Goal: Task Accomplishment & Management: Complete application form

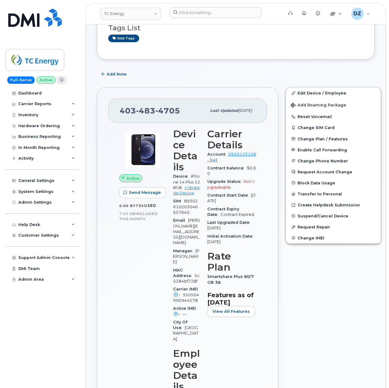
scroll to position [204, 0]
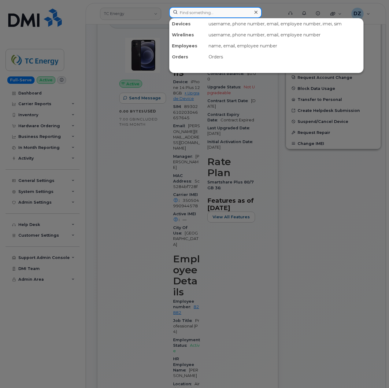
click at [215, 13] on input at bounding box center [215, 12] width 93 height 11
paste input "3464051061"
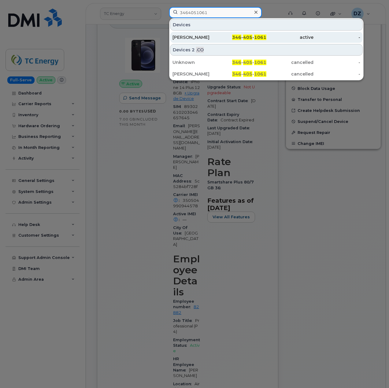
type input "3464051061"
click at [218, 40] on div "BENJAMIN ARCHER" at bounding box center [195, 37] width 47 height 6
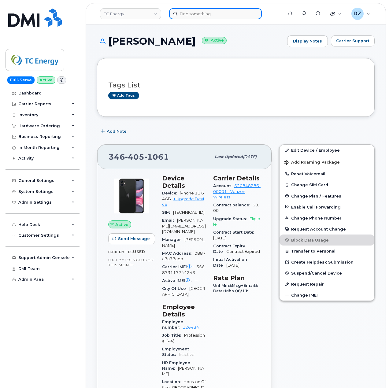
click at [201, 17] on input at bounding box center [215, 13] width 93 height 11
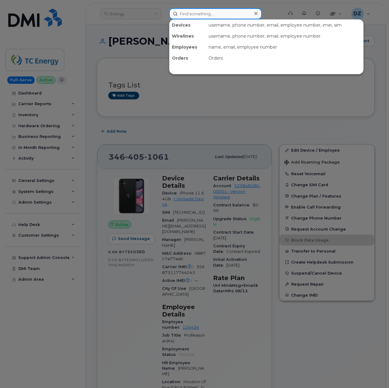
paste input "3464051061"
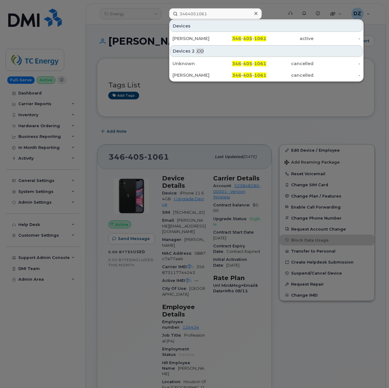
click at [97, 35] on div at bounding box center [194, 194] width 389 height 388
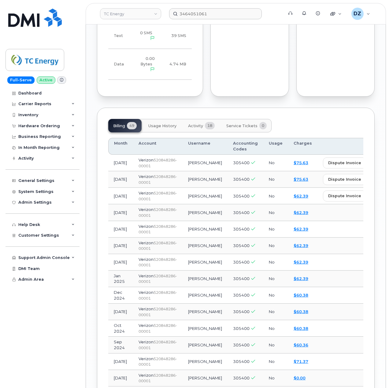
scroll to position [530, 0]
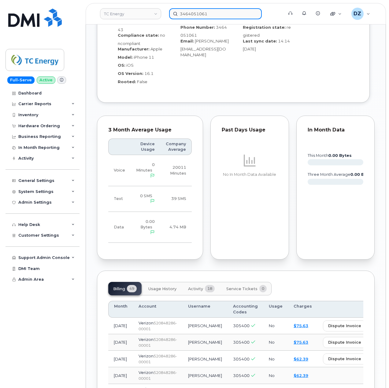
click at [196, 14] on input "3464051061" at bounding box center [215, 13] width 93 height 11
paste input "5633213632"
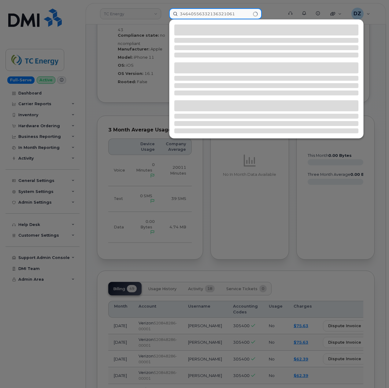
click at [203, 10] on input "34640556332136321061" at bounding box center [215, 13] width 93 height 11
paste input "5633213632"
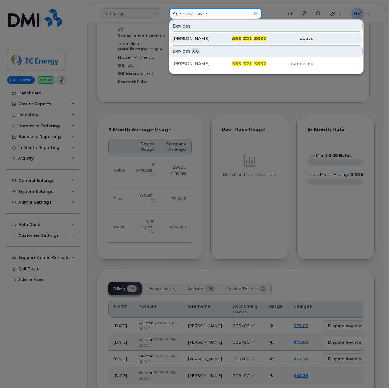
type input "5633213632"
click at [224, 36] on div "563 - 321 - 3632" at bounding box center [242, 38] width 47 height 6
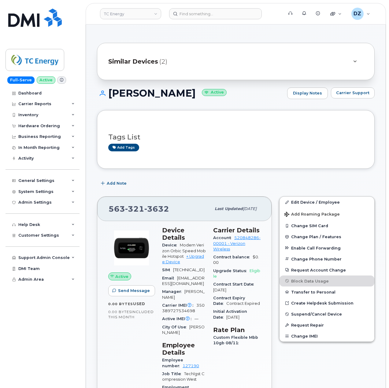
click at [292, 184] on div "Add Note" at bounding box center [236, 183] width 278 height 11
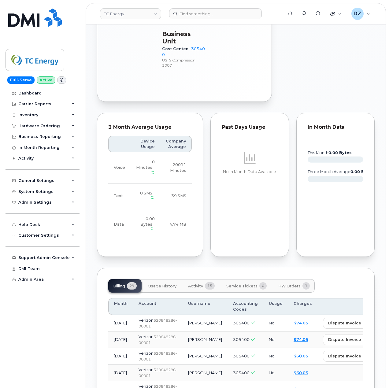
scroll to position [407, 0]
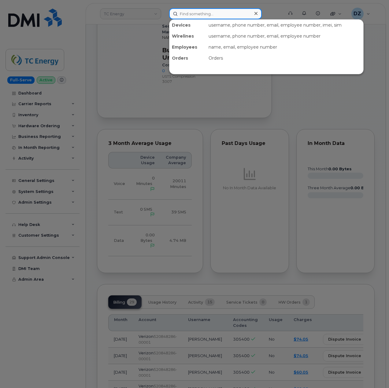
click at [196, 17] on input at bounding box center [215, 13] width 93 height 11
paste input "5633213632"
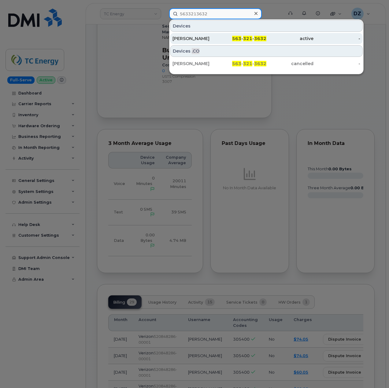
type input "5633213632"
click at [224, 37] on div "563 - 321 - 3632" at bounding box center [242, 38] width 47 height 6
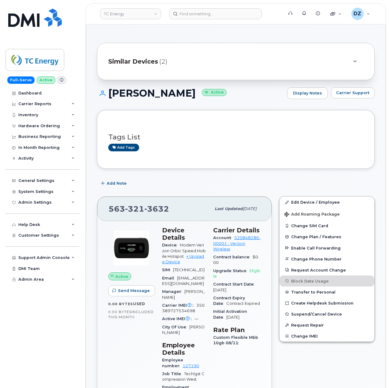
click at [135, 210] on span "321" at bounding box center [134, 208] width 19 height 9
copy span "563 321 3632"
click at [173, 179] on div "Add Note" at bounding box center [236, 183] width 278 height 11
click at [138, 210] on span "321" at bounding box center [134, 208] width 19 height 9
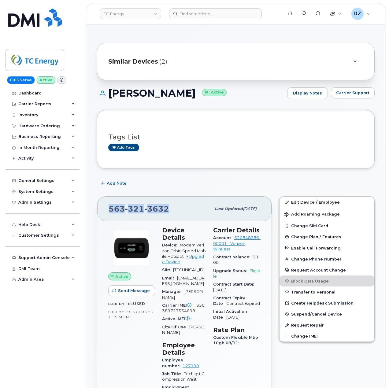
click at [138, 210] on span "321" at bounding box center [134, 208] width 19 height 9
copy span "563 321 3632"
click at [134, 91] on h1 "DANIEL SCALFARO Active" at bounding box center [190, 93] width 187 height 11
click at [185, 97] on h1 "DANIEL SCALFARO Active" at bounding box center [190, 93] width 187 height 11
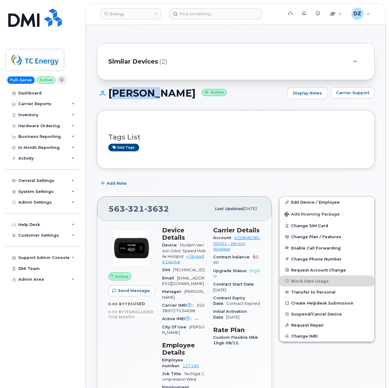
copy h1 "DANIEL SCALFARO"
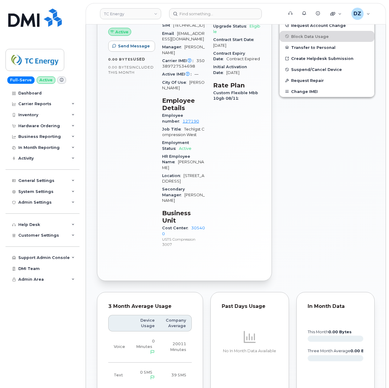
scroll to position [41, 0]
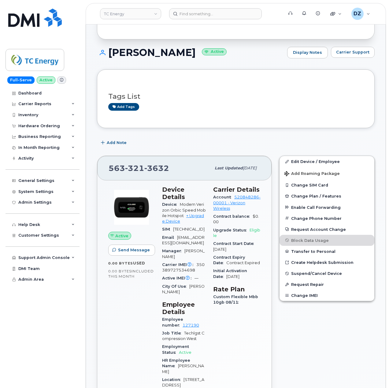
click at [119, 168] on span "563 321 3632" at bounding box center [139, 168] width 61 height 9
copy span "563 321 3632"
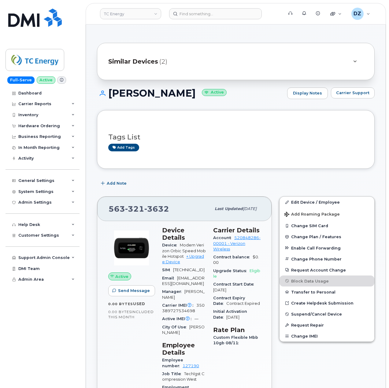
scroll to position [41, 0]
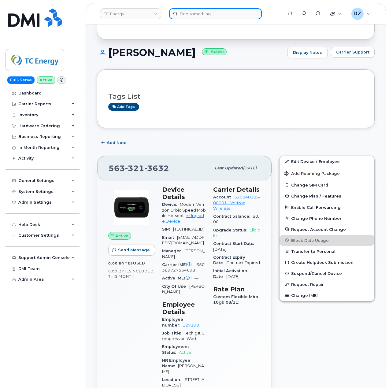
click at [202, 9] on input at bounding box center [215, 13] width 93 height 11
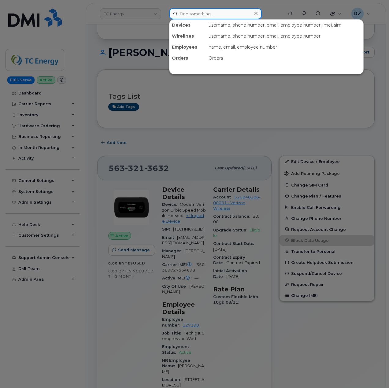
paste input "6828161953"
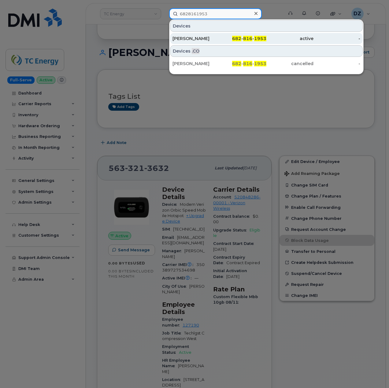
type input "6828161953"
click at [215, 37] on div "JON TICE" at bounding box center [195, 38] width 47 height 6
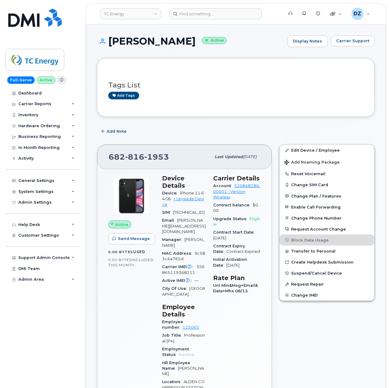
click at [132, 157] on span "816" at bounding box center [134, 156] width 19 height 9
copy span "682 816 1953"
click at [197, 16] on input at bounding box center [215, 13] width 93 height 11
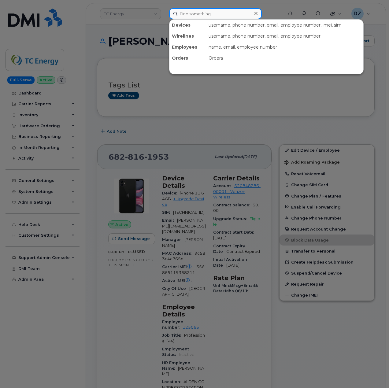
paste input "2315643690"
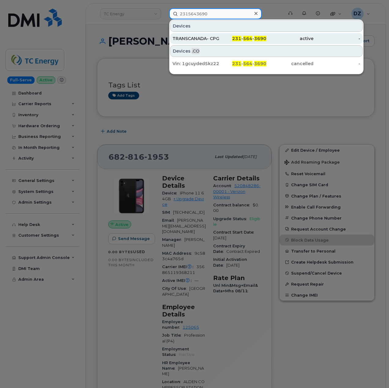
type input "2315643690"
click at [231, 41] on div "231 - 564 - 3690" at bounding box center [242, 38] width 47 height 6
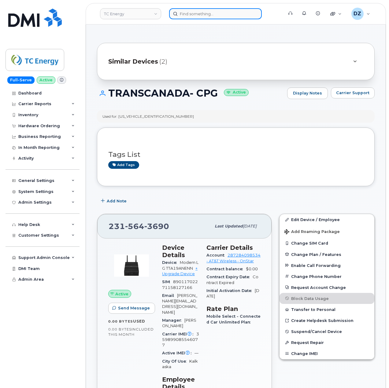
click at [195, 14] on input at bounding box center [215, 13] width 93 height 11
paste input "[PERSON_NAME]"
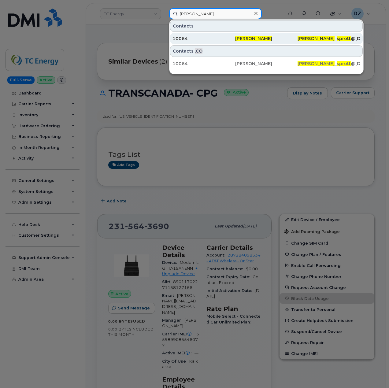
type input "[PERSON_NAME]"
click at [218, 41] on div "10064" at bounding box center [203, 38] width 63 height 6
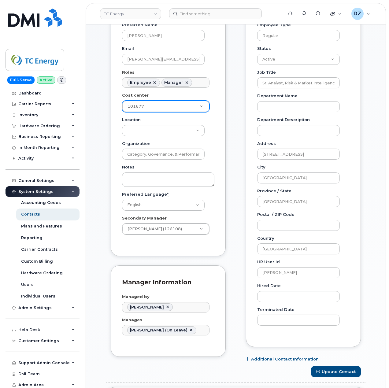
scroll to position [122, 0]
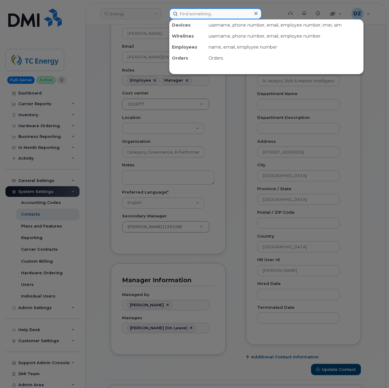
click at [185, 9] on input at bounding box center [215, 13] width 93 height 11
paste input "[PERSON_NAME]"
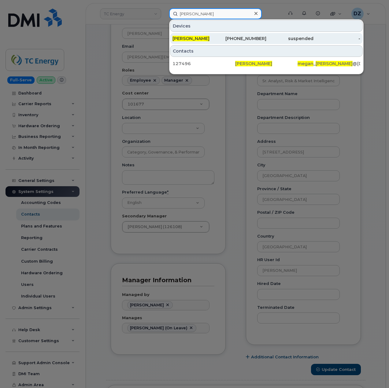
type input "[PERSON_NAME]"
click at [216, 39] on div "[PERSON_NAME]" at bounding box center [195, 38] width 47 height 6
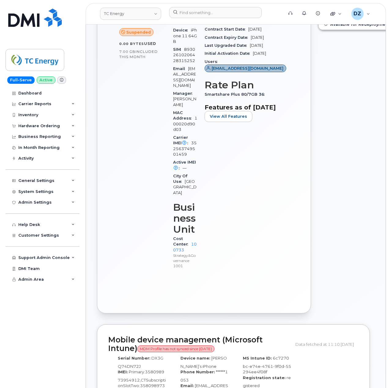
scroll to position [204, 0]
click at [179, 252] on link "100733" at bounding box center [185, 246] width 24 height 10
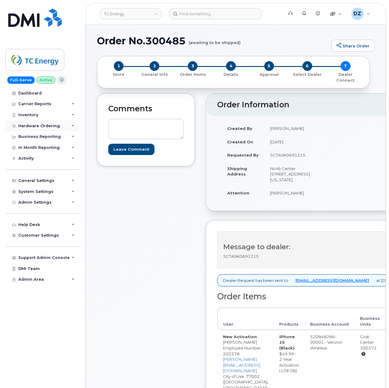
click at [50, 127] on div "Hardware Ordering" at bounding box center [39, 125] width 42 height 5
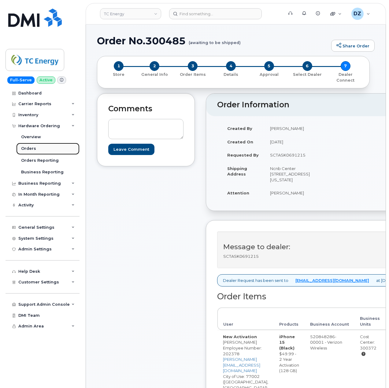
click at [50, 150] on link "Orders" at bounding box center [47, 149] width 63 height 12
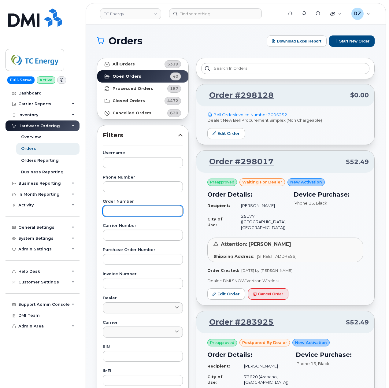
click at [130, 207] on input "text" at bounding box center [143, 210] width 80 height 11
paste input "300250"
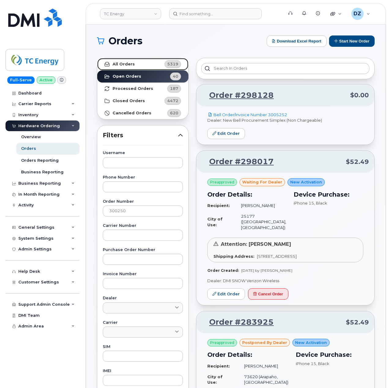
click at [126, 65] on strong "All Orders" at bounding box center [123, 64] width 22 height 5
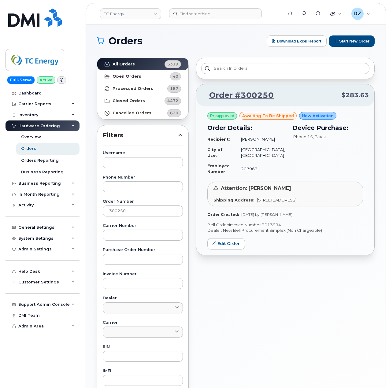
click at [273, 233] on p "Dealer: New Bell Procurement Simplex (Non Chargeable)" at bounding box center [285, 230] width 156 height 6
click at [273, 228] on p "Bell Order/Invoice Number 3013994" at bounding box center [285, 225] width 156 height 6
copy p "3013994"
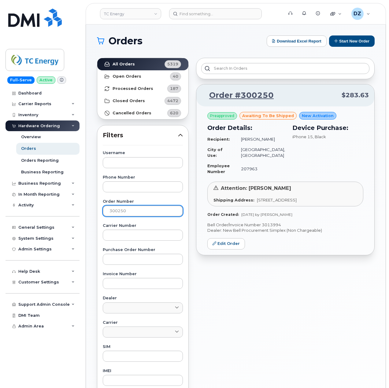
click at [119, 208] on input "300250" at bounding box center [143, 210] width 80 height 11
click at [135, 208] on input "300250" at bounding box center [143, 210] width 80 height 11
paste input "299877"
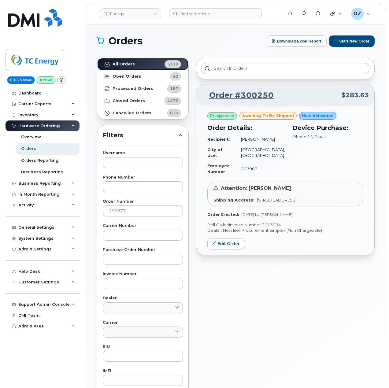
click at [120, 64] on strong "All Orders" at bounding box center [123, 64] width 22 height 5
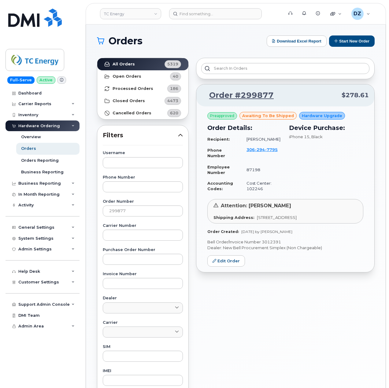
click at [271, 240] on p "Bell Order/Invoice Number 3012391" at bounding box center [285, 242] width 156 height 6
copy p "3012391"
click at [146, 212] on input "299877" at bounding box center [143, 210] width 80 height 11
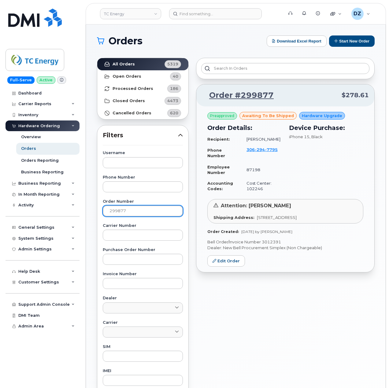
paste input "300283"
type input "300283"
click at [127, 65] on strong "All Orders" at bounding box center [123, 64] width 22 height 5
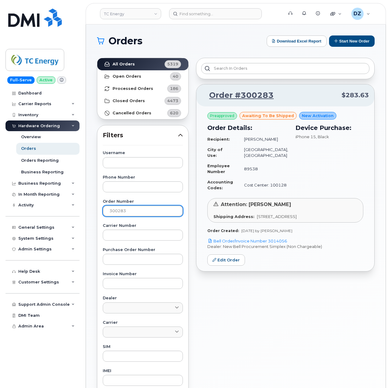
click at [120, 208] on input "300283" at bounding box center [143, 210] width 80 height 11
click at [148, 61] on link "All Orders 5319" at bounding box center [142, 64] width 91 height 12
drag, startPoint x: 291, startPoint y: 246, endPoint x: 269, endPoint y: 248, distance: 22.0
click at [269, 244] on p "Bell Order/Invoice Number 3014056" at bounding box center [285, 241] width 156 height 6
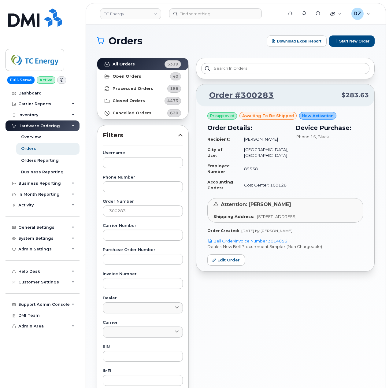
copy link "3014056"
click at [116, 212] on input "300283" at bounding box center [143, 210] width 80 height 11
click at [344, 42] on button "Start New Order" at bounding box center [352, 40] width 46 height 11
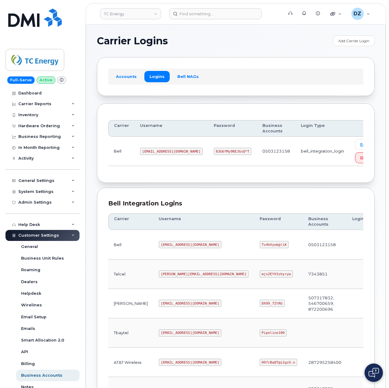
scroll to position [124, 0]
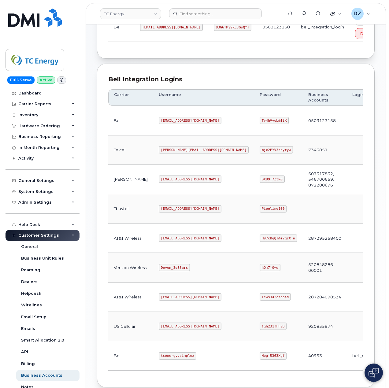
click at [159, 359] on code "tcenergy.simplex" at bounding box center [178, 355] width 38 height 7
click at [166, 358] on code "tcenergy.simplex" at bounding box center [178, 355] width 38 height 7
copy code "tcenergy.simplex"
click at [260, 359] on code "Heg!5363Xgf" at bounding box center [273, 355] width 27 height 7
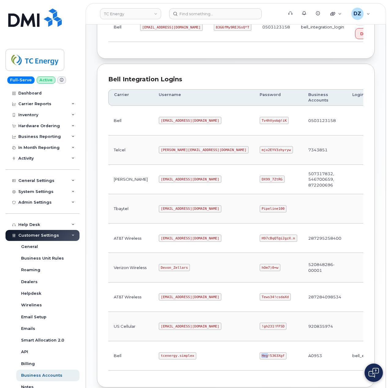
click at [260, 359] on code "Heg!5363Xgf" at bounding box center [273, 355] width 27 height 7
click at [260, 356] on code "Heg!5363Xgf" at bounding box center [273, 355] width 27 height 7
copy code "Heg!5363Xgf"
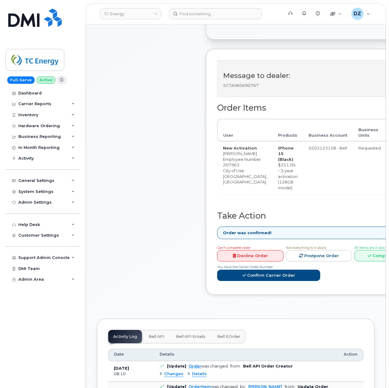
scroll to position [204, 0]
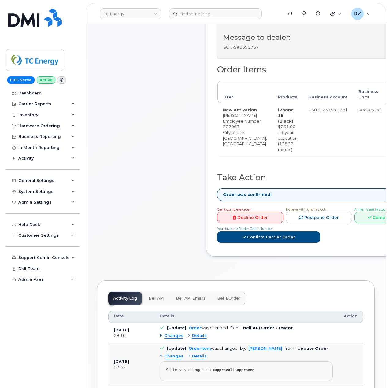
click at [354, 223] on div "All Items are in stock Complete Order" at bounding box center [387, 214] width 66 height 17
click at [359, 223] on link "Complete Order" at bounding box center [387, 217] width 66 height 11
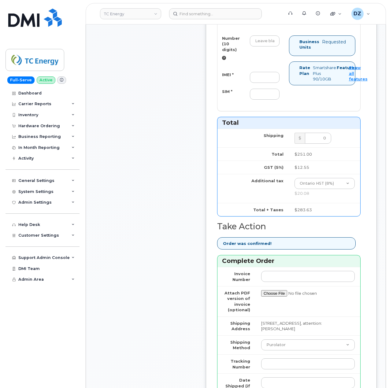
scroll to position [407, 0]
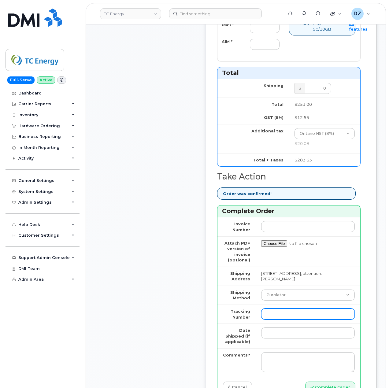
click at [293, 319] on input "Tracking Number" at bounding box center [308, 313] width 94 height 11
paste input "520049181735"
type input "520049181735"
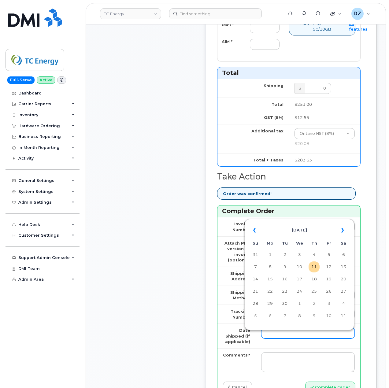
drag, startPoint x: 288, startPoint y: 340, endPoint x: 297, endPoint y: 330, distance: 13.8
click at [288, 338] on input "Date Shipped (if applicable)" at bounding box center [308, 332] width 94 height 11
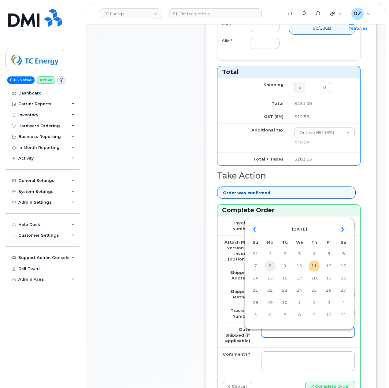
scroll to position [448, 0]
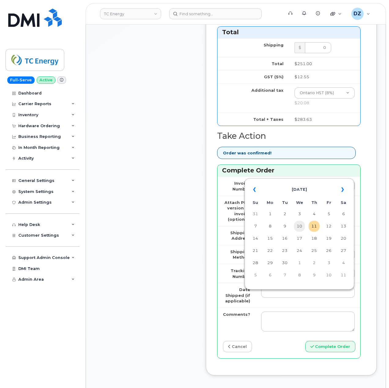
click at [303, 224] on td "10" at bounding box center [299, 226] width 11 height 11
type input "2025-09-10"
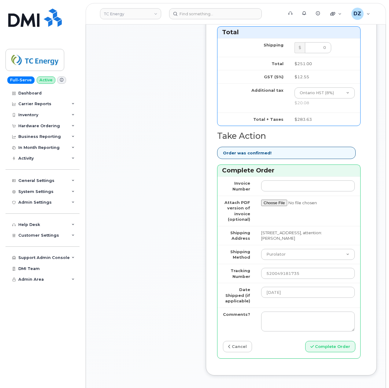
scroll to position [285, 0]
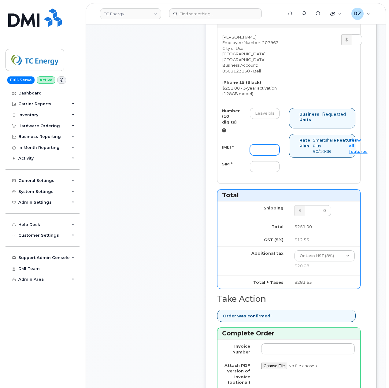
click at [260, 149] on input "IMEI *" at bounding box center [265, 149] width 30 height 11
paste input "359929768514983"
type input "359929768514983"
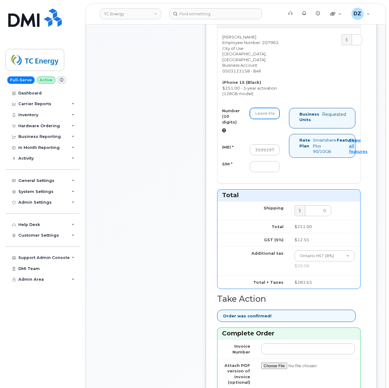
click at [271, 114] on input "Number (10 digits)" at bounding box center [265, 113] width 30 height 11
paste input "4374198769"
type input "4374198769"
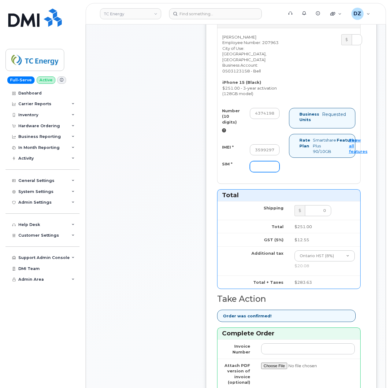
click at [272, 171] on input "SIM *" at bounding box center [265, 166] width 30 height 11
paste input "89XXXXXXXXXXXX640920"
type input "89XXXXXXXXXXXX640920"
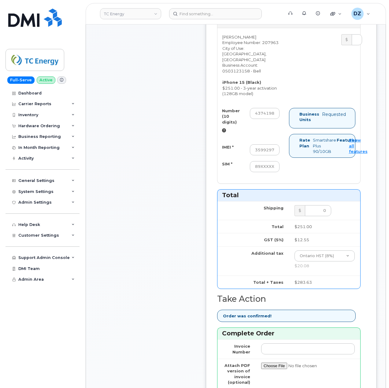
click at [311, 161] on div "Business Units Requested Rate Plan Smartshare Plus 90/10GB Features Show all fe…" at bounding box center [325, 135] width 72 height 55
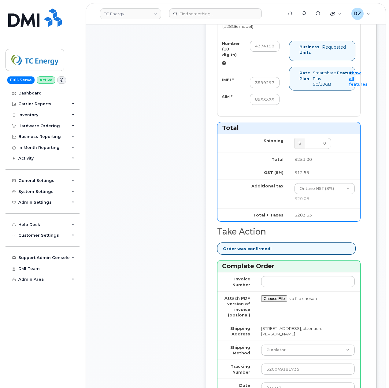
scroll to position [530, 0]
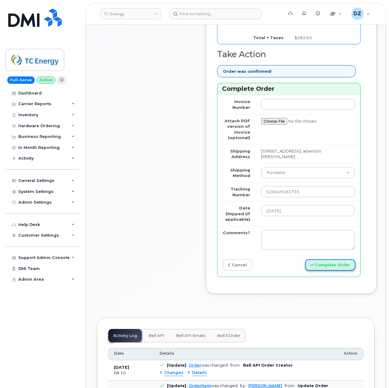
click at [337, 271] on button "Complete Order" at bounding box center [330, 264] width 50 height 11
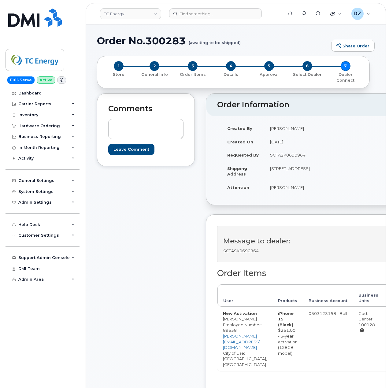
scroll to position [122, 0]
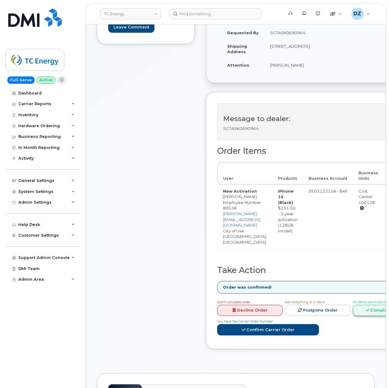
click at [374, 305] on link "Complete Order" at bounding box center [385, 310] width 65 height 11
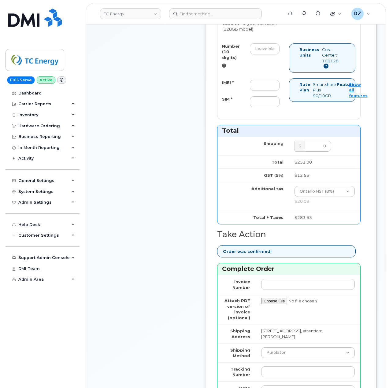
scroll to position [407, 0]
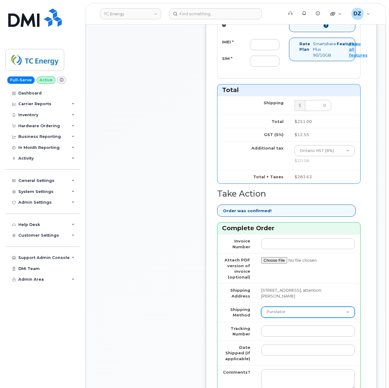
click at [285, 307] on select "Purolator UPS FedEx Canada Post Courier Other Drop Off Pick Up" at bounding box center [308, 312] width 94 height 11
drag, startPoint x: 286, startPoint y: 298, endPoint x: 240, endPoint y: 303, distance: 45.7
click at [286, 307] on select "Purolator UPS FedEx Canada Post Courier Other Drop Off Pick Up" at bounding box center [308, 312] width 94 height 11
click at [185, 307] on div "Comments Leave Comment" at bounding box center [146, 64] width 98 height 757
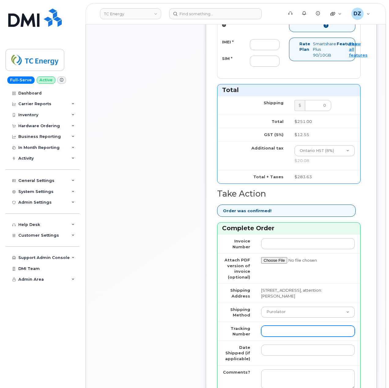
click at [308, 326] on input "Tracking Number" at bounding box center [308, 331] width 94 height 11
paste input "520049165498"
type input "520049165498"
drag, startPoint x: 170, startPoint y: 316, endPoint x: 174, endPoint y: 315, distance: 4.2
click at [170, 316] on div "Comments Leave Comment" at bounding box center [146, 64] width 98 height 757
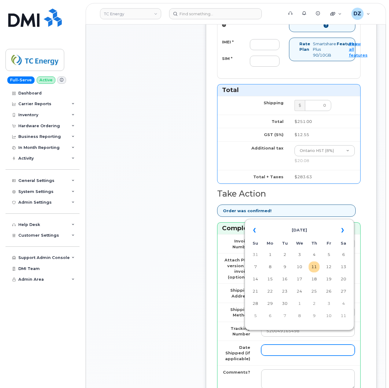
click at [296, 345] on input "Date Shipped (if applicable)" at bounding box center [308, 350] width 94 height 11
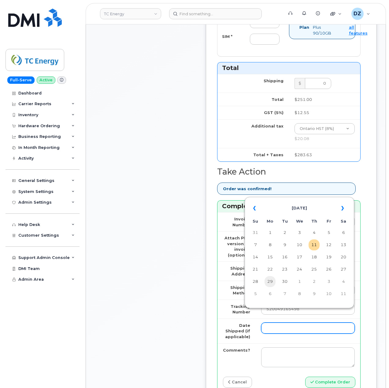
scroll to position [448, 0]
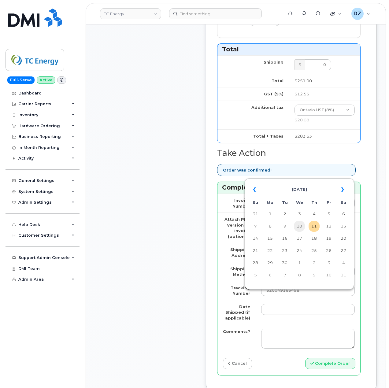
click at [297, 225] on td "10" at bounding box center [299, 226] width 11 height 11
type input "2025-09-10"
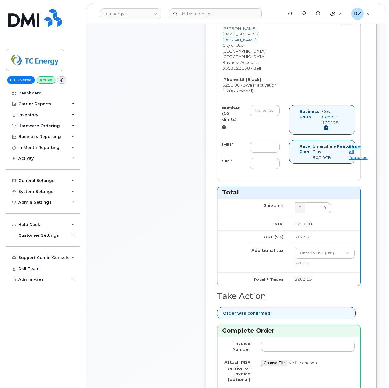
scroll to position [285, 0]
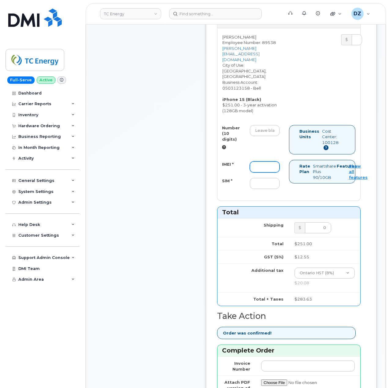
drag, startPoint x: 262, startPoint y: 144, endPoint x: 262, endPoint y: 148, distance: 4.3
click at [262, 144] on div "Number (10 digits) IMEI * SIM *" at bounding box center [253, 160] width 72 height 70
click at [262, 161] on input "IMEI *" at bounding box center [265, 166] width 30 height 11
paste input "351129878683376"
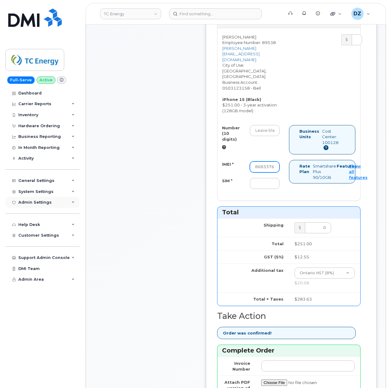
type input "351129878683376"
click at [266, 178] on input "SIM *" at bounding box center [265, 183] width 30 height 11
paste input "89XXXXXXXXXXXX640938"
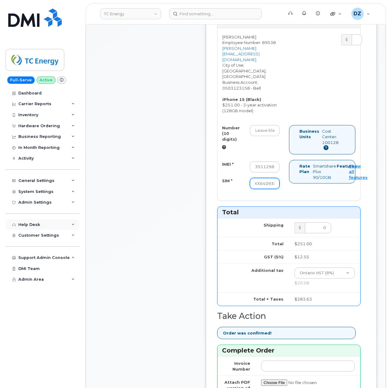
type input "89XXXXXXXXXXXX640938"
click at [264, 125] on input "Number (10 digits)" at bounding box center [265, 130] width 30 height 11
paste input "7054989584"
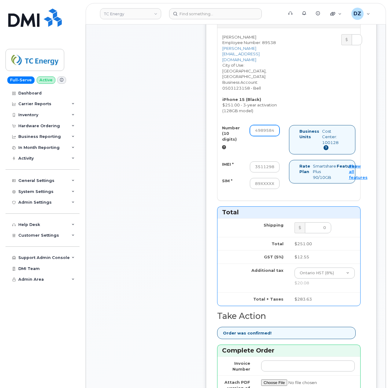
type input "7054989584"
click at [99, 179] on div "Comments Leave Comment" at bounding box center [146, 186] width 98 height 757
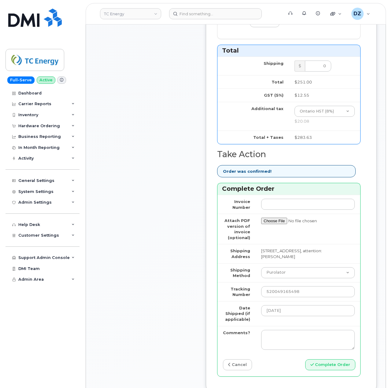
scroll to position [448, 0]
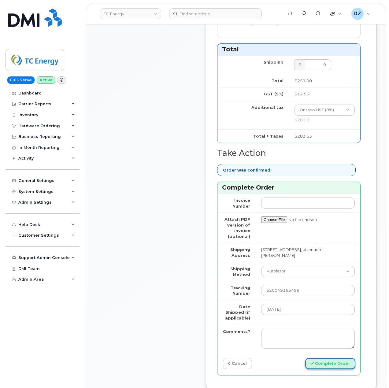
click at [323, 358] on button "Complete Order" at bounding box center [330, 363] width 50 height 11
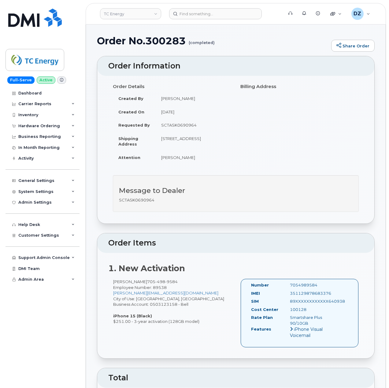
click at [171, 41] on h1 "Order No.300283 (completed)" at bounding box center [212, 40] width 231 height 11
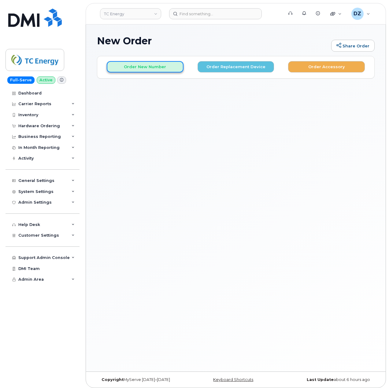
click at [142, 66] on button "Order New Number" at bounding box center [145, 66] width 77 height 11
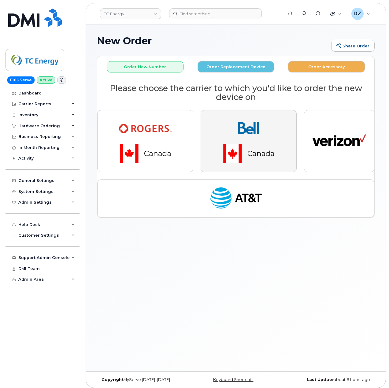
click at [270, 129] on img "button" at bounding box center [249, 140] width 86 height 51
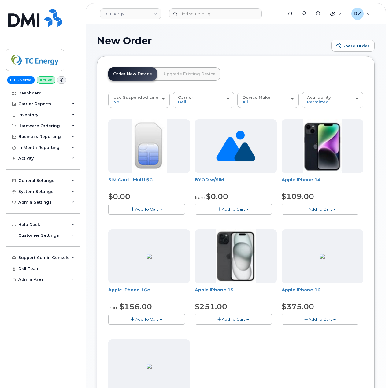
click at [250, 321] on button "Add To Cart" at bounding box center [233, 319] width 77 height 11
click at [239, 337] on link "$251.00 - 3-year activation (128GB model)" at bounding box center [245, 338] width 98 height 8
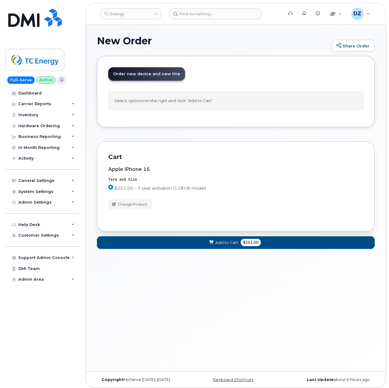
click at [224, 242] on span "Add to Cart" at bounding box center [226, 243] width 23 height 6
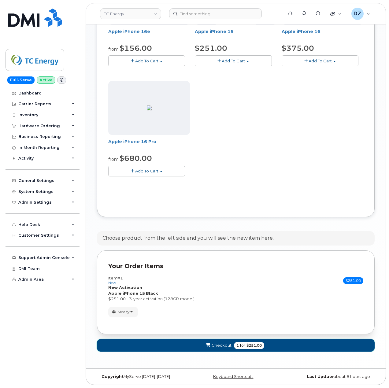
click at [222, 342] on span "Checkout" at bounding box center [222, 345] width 20 height 6
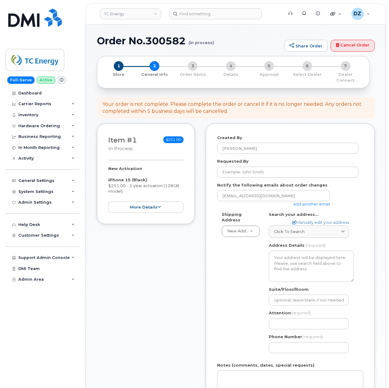
select select
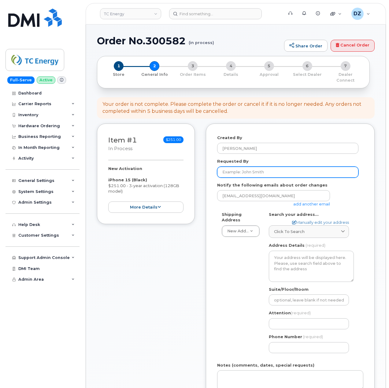
drag, startPoint x: 252, startPoint y: 163, endPoint x: 253, endPoint y: 169, distance: 5.9
click at [252, 167] on input "Requested By" at bounding box center [287, 172] width 141 height 11
paste input "SCTASK0691486"
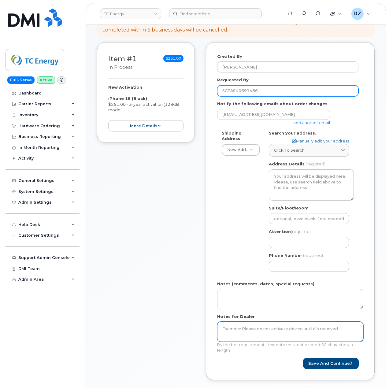
type input "SCTASK0691486"
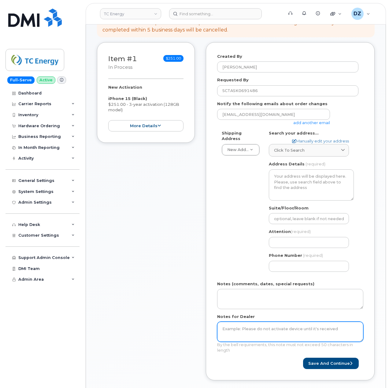
click at [246, 328] on textarea "Notes for Dealer" at bounding box center [290, 332] width 146 height 20
paste textarea "SCTASK0691486"
type textarea "SCTASK0691486"
click at [306, 120] on link "add another email" at bounding box center [311, 122] width 37 height 5
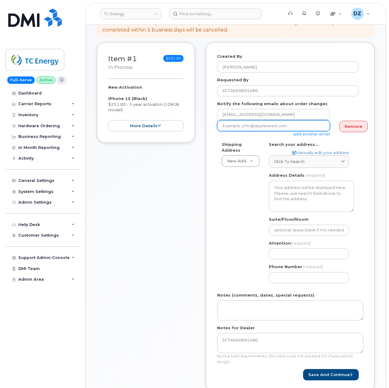
click at [253, 123] on input "email" at bounding box center [273, 125] width 113 height 11
paste input "[EMAIL_ADDRESS][DOMAIN_NAME]"
type input "[EMAIL_ADDRESS][DOMAIN_NAME]"
click at [312, 159] on div "Click to search" at bounding box center [309, 162] width 70 height 6
paste input "T2P 5H1"
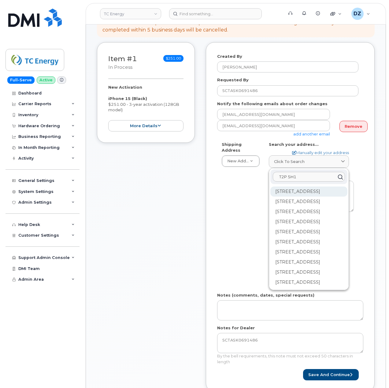
type input "T2P 5H1"
click at [296, 190] on div "[STREET_ADDRESS]" at bounding box center [308, 191] width 77 height 10
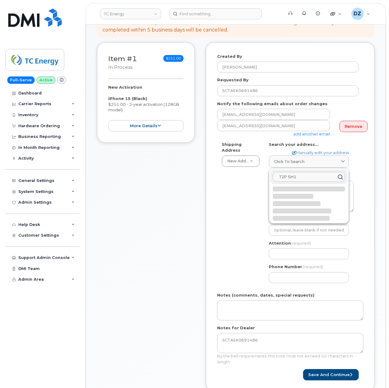
select select
type textarea "[STREET_ADDRESS]"
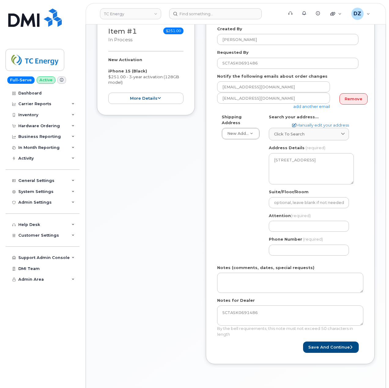
scroll to position [122, 0]
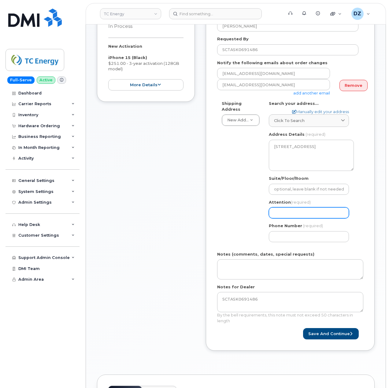
click at [288, 207] on input "Attention (required)" at bounding box center [309, 212] width 80 height 11
paste input "Cole Cross"
type input "Cole Cross"
select select
type input "Cole Cross"
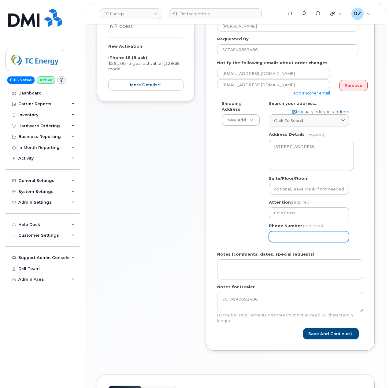
click at [293, 233] on input "Phone Number" at bounding box center [309, 236] width 80 height 11
paste input "4039205892"
type input "4039205892"
select select
type input "4039205892"
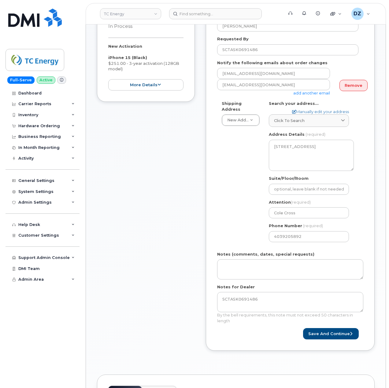
click at [256, 220] on div "Shipping Address New Address New Address 10255 S Washington Ave 117 Kohen Dr 18…" at bounding box center [287, 174] width 141 height 146
click at [322, 329] on button "Save and Continue" at bounding box center [331, 333] width 56 height 11
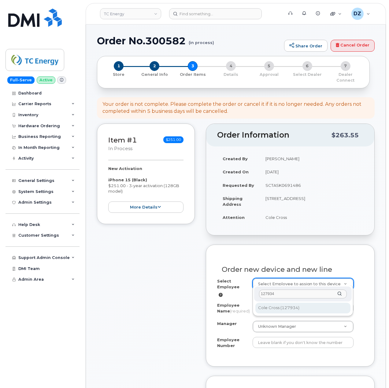
type input "127934"
type input "1434855"
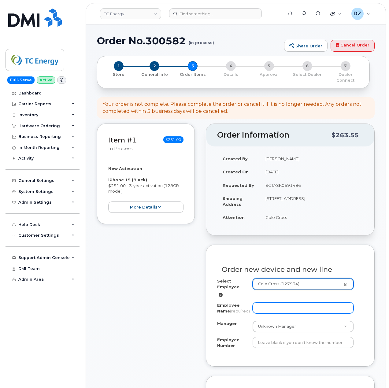
type input "Cole Cross"
select select "? number:1392966 ?"
type input "127934"
type input "101503"
select select "1392966"
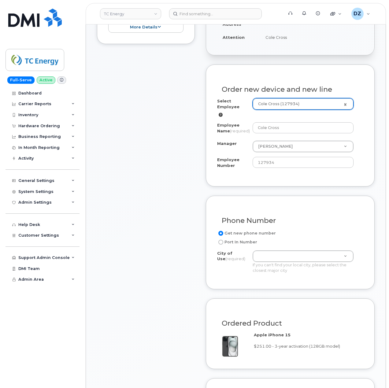
scroll to position [41, 0]
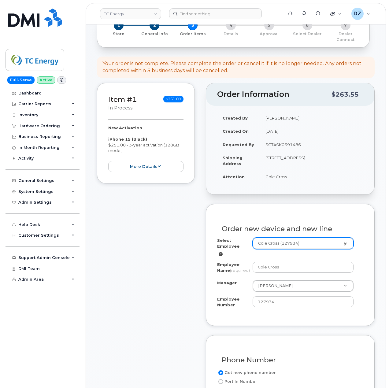
click at [301, 153] on td "450 1 St SW CALGARY AB T2P 5H1 CANADA" at bounding box center [311, 160] width 103 height 19
copy td "CALGARY"
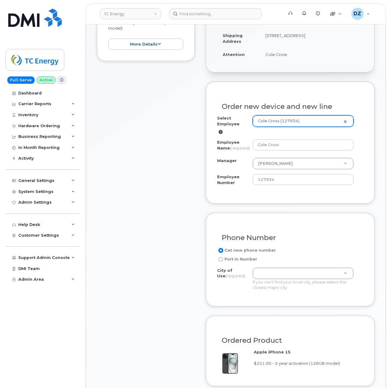
paste input "CALGARY"
type input "CALGARY"
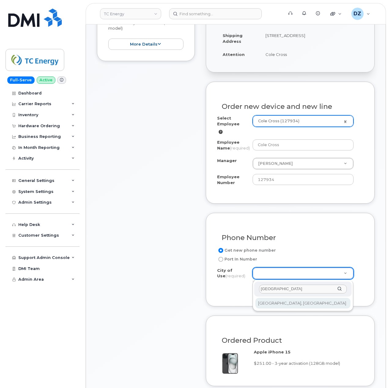
type input "CALGARY"
type input "88"
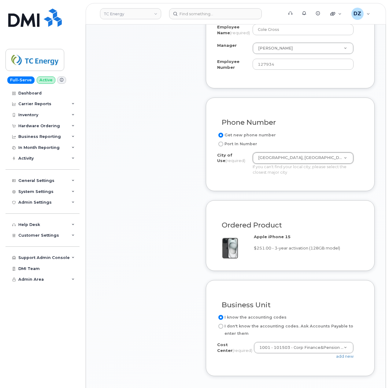
scroll to position [367, 0]
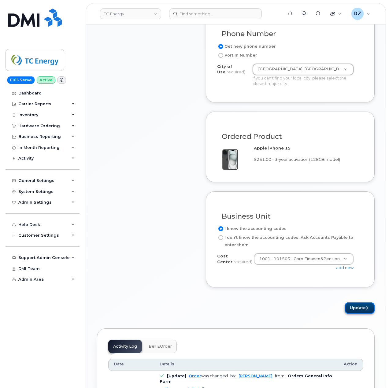
click at [353, 311] on button "Update" at bounding box center [360, 307] width 30 height 11
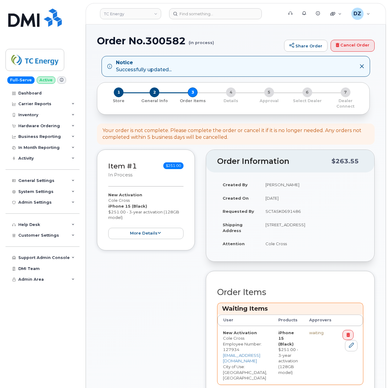
click at [117, 42] on h1 "Order No.300582 (in process)" at bounding box center [189, 40] width 184 height 11
click at [178, 41] on h1 "Order No.300582 (in process)" at bounding box center [189, 40] width 184 height 11
copy h1 "Order No.300582"
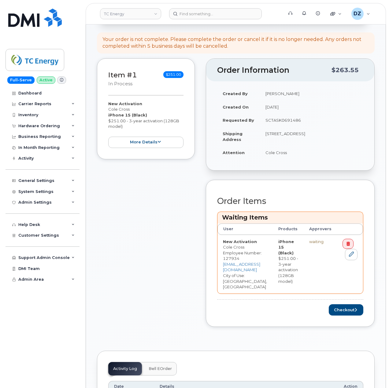
scroll to position [163, 0]
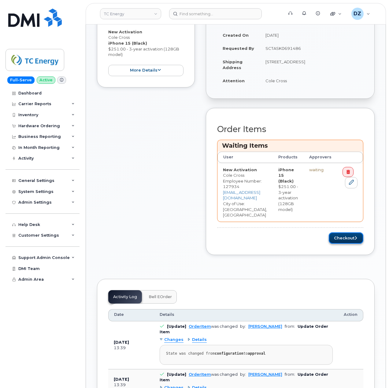
click at [350, 232] on button "Checkout" at bounding box center [346, 237] width 35 height 11
click at [285, 42] on td "SCTASK0691486" at bounding box center [311, 48] width 103 height 13
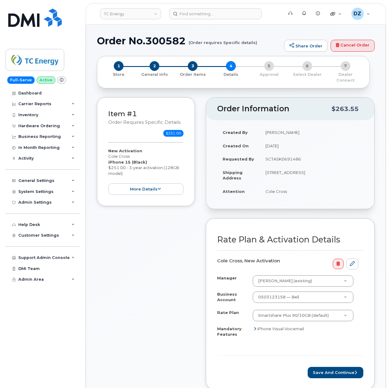
click at [283, 153] on td "SCTASK0691486" at bounding box center [311, 158] width 103 height 13
copy td "SCTASK0691486"
click at [333, 367] on button "Save and Continue" at bounding box center [336, 372] width 56 height 11
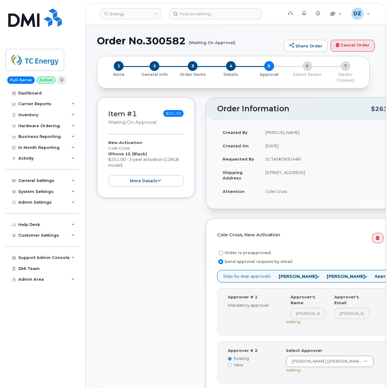
click at [229, 249] on label "Order is preapproved" at bounding box center [243, 252] width 53 height 7
click at [223, 250] on input "Order is preapproved" at bounding box center [220, 252] width 5 height 5
radio input "true"
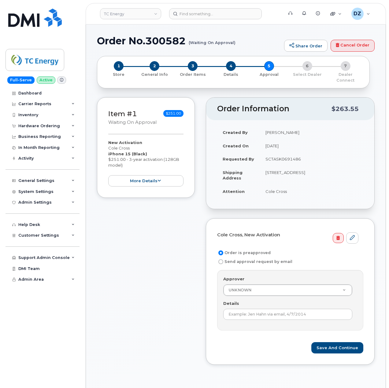
scroll to position [122, 0]
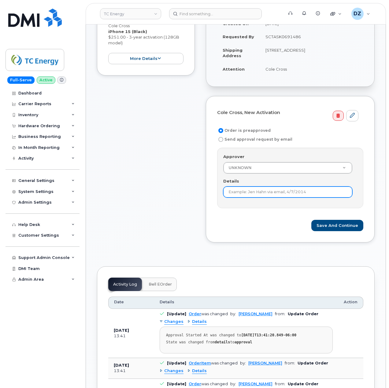
click at [269, 191] on input "Details" at bounding box center [287, 191] width 129 height 11
paste input "SCTASK0691486"
type input "SCTASK0691486"
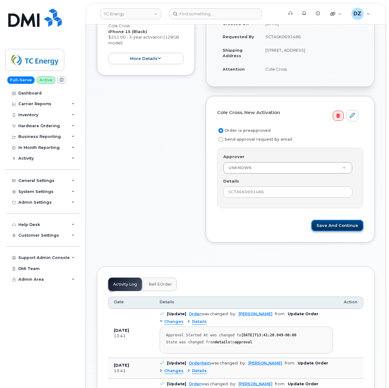
click at [338, 222] on button "Save and Continue" at bounding box center [337, 225] width 52 height 11
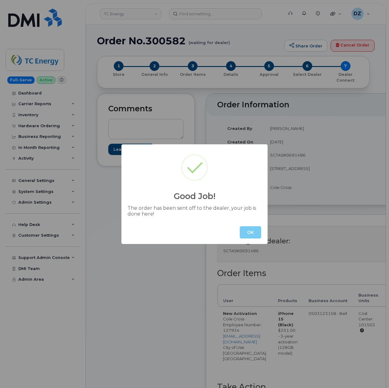
click at [252, 229] on button "OK" at bounding box center [250, 232] width 21 height 12
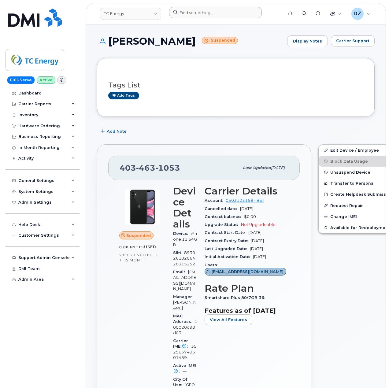
scroll to position [204, 0]
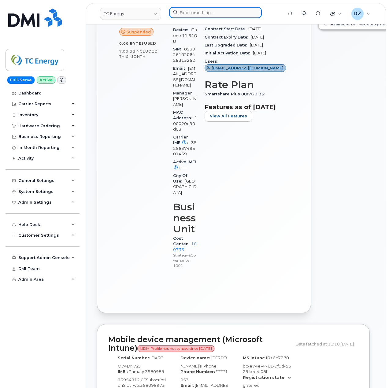
click at [212, 14] on input at bounding box center [215, 12] width 93 height 11
paste input "8327026963"
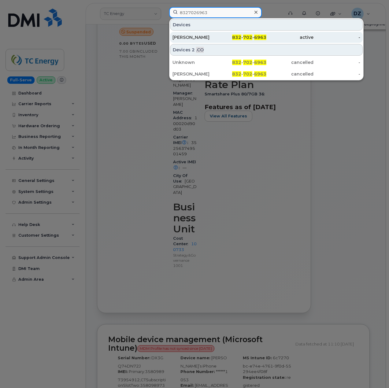
type input "8327026963"
click at [212, 38] on div "[PERSON_NAME]" at bounding box center [195, 37] width 47 height 6
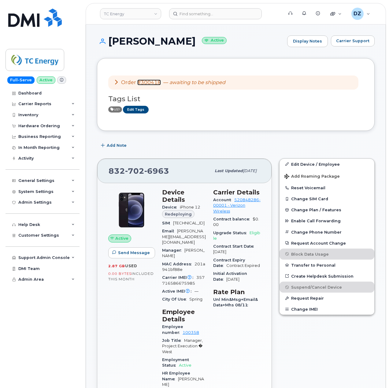
click at [146, 83] on link "#300418" at bounding box center [149, 82] width 24 height 6
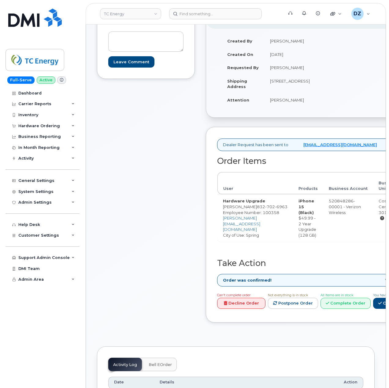
scroll to position [81, 0]
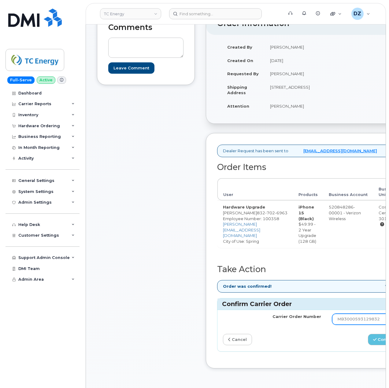
click at [353, 325] on input "MB3000593129832" at bounding box center [381, 319] width 98 height 11
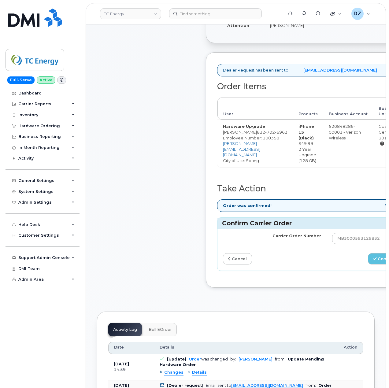
scroll to position [163, 0]
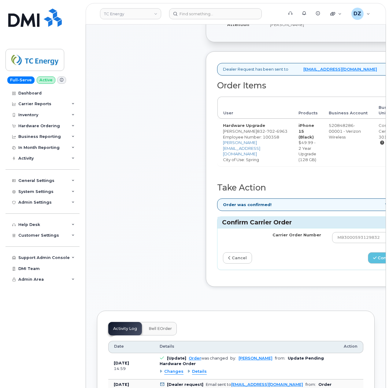
drag, startPoint x: 101, startPoint y: 257, endPoint x: 122, endPoint y: 261, distance: 21.8
click at [101, 257] on div "Comments Leave Comment" at bounding box center [146, 113] width 98 height 366
click at [243, 263] on link "cancel" at bounding box center [237, 257] width 29 height 11
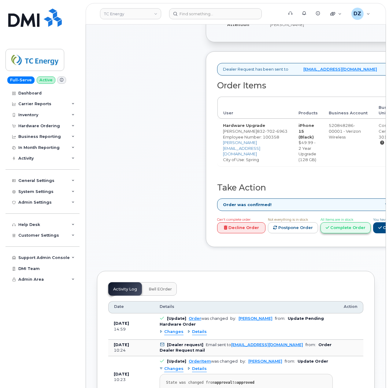
click at [370, 234] on link "Complete Order" at bounding box center [345, 227] width 50 height 11
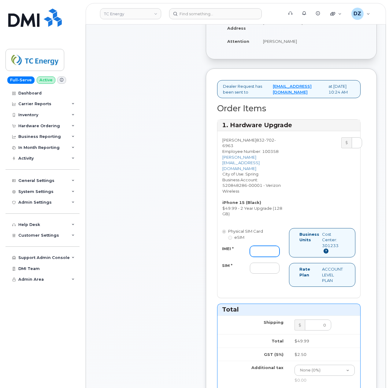
click at [264, 257] on input "IMEI *" at bounding box center [265, 251] width 30 height 11
paste input "355135956095322"
type input "355135956095322"
drag, startPoint x: 257, startPoint y: 285, endPoint x: 266, endPoint y: 285, distance: 9.2
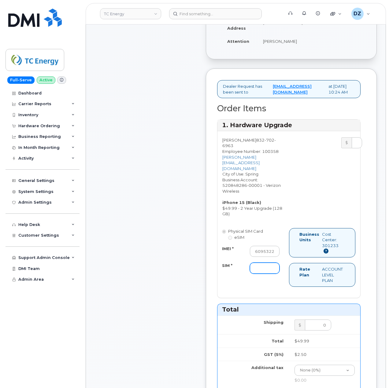
click at [257, 274] on input "SIM *" at bounding box center [265, 268] width 30 height 11
type input "-"
click at [142, 263] on div "Comments Leave Comment" at bounding box center [146, 295] width 98 height 731
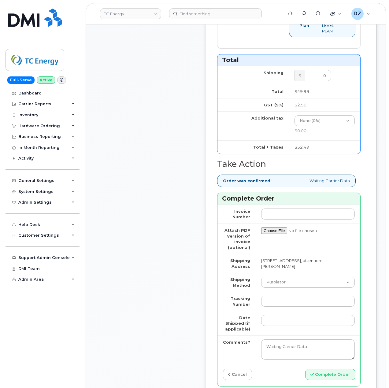
scroll to position [489, 0]
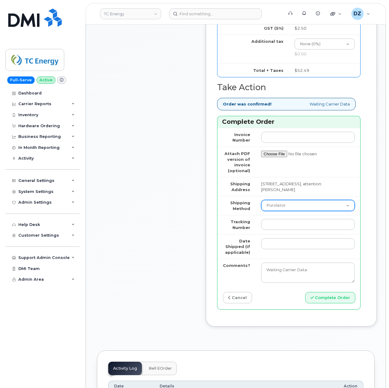
click at [295, 211] on select "Purolator UPS FedEx Canada Post Courier Other Drop Off Pick Up" at bounding box center [308, 205] width 94 height 11
select select "FedEx"
click at [261, 211] on select "Purolator UPS FedEx Canada Post Courier Other Drop Off Pick Up" at bounding box center [308, 205] width 94 height 11
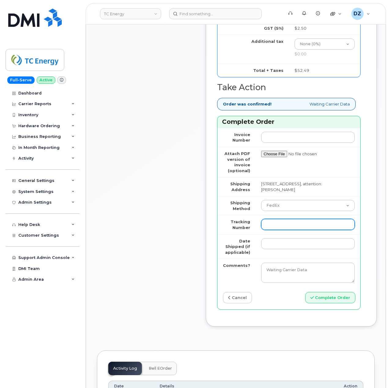
click at [280, 230] on input "Tracking Number" at bounding box center [308, 224] width 94 height 11
paste input "479332327920"
type input "479332327920"
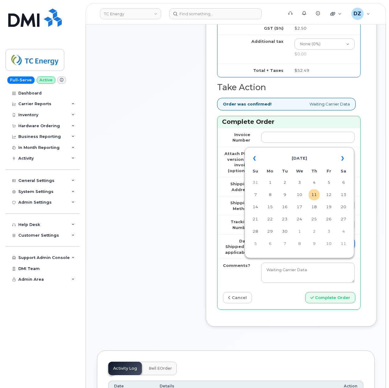
click at [271, 249] on input "Date Shipped (if applicable)" at bounding box center [308, 243] width 94 height 11
click at [301, 194] on td "10" at bounding box center [299, 194] width 11 height 11
type input "[DATE]"
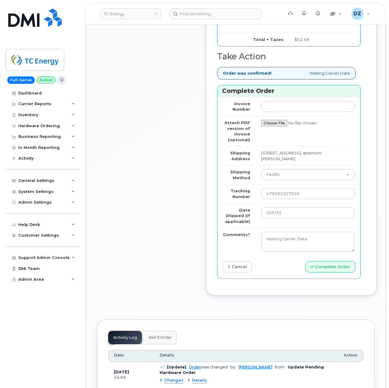
scroll to position [530, 0]
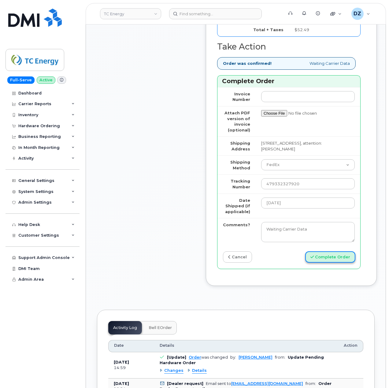
click at [321, 263] on button "Complete Order" at bounding box center [330, 256] width 50 height 11
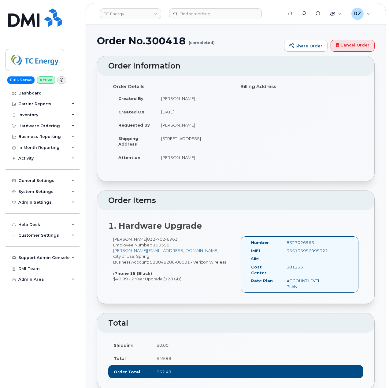
click at [117, 43] on h1 "Order No.300418 (completed)" at bounding box center [189, 40] width 184 height 11
click at [174, 42] on h1 "Order No.300418 (completed)" at bounding box center [189, 40] width 184 height 11
copy h1 "Order No.300418"
